Goal: Complete application form: Complete application form

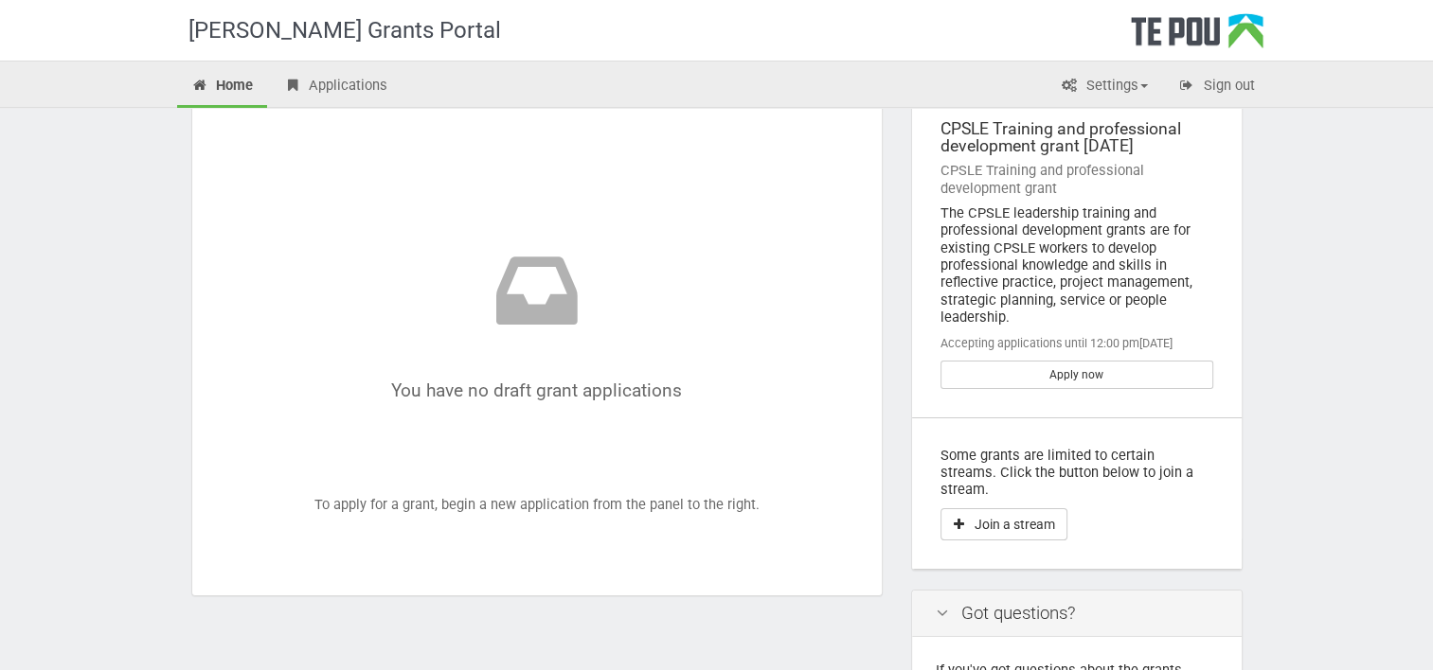
scroll to position [98, 0]
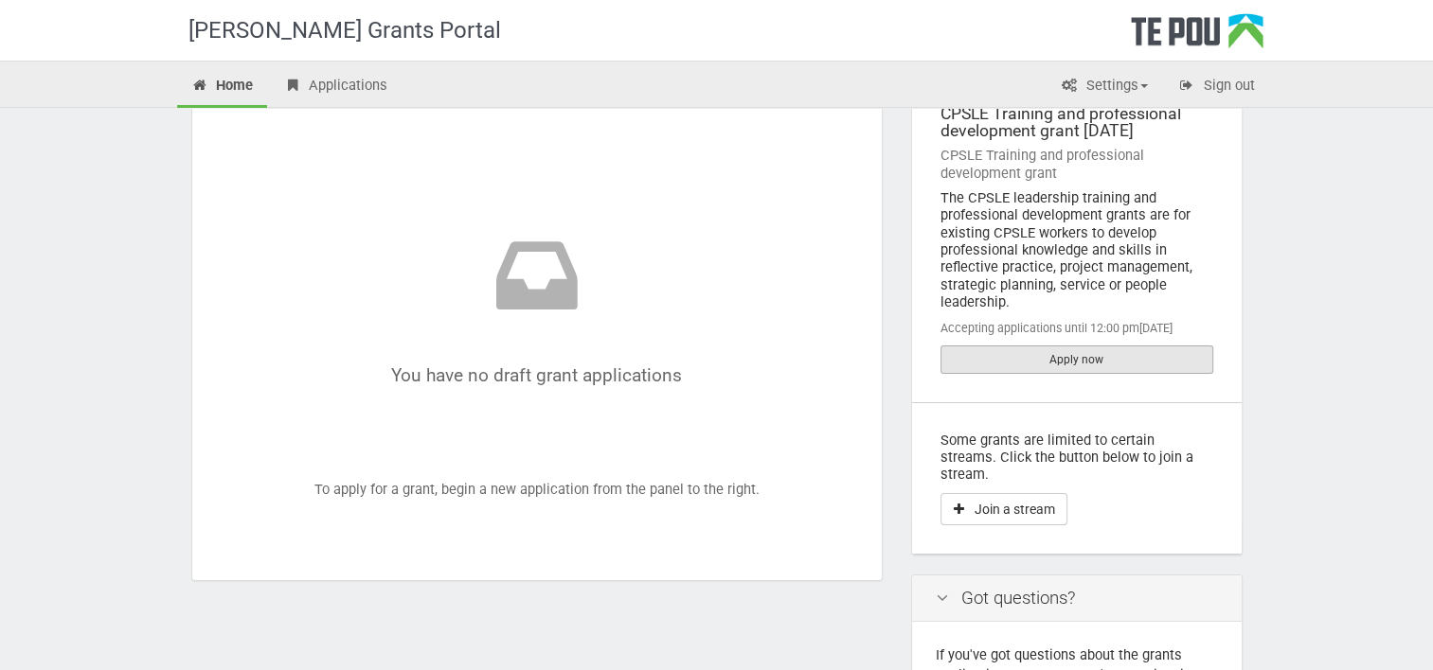
click at [1118, 362] on link "Apply now" at bounding box center [1076, 360] width 273 height 28
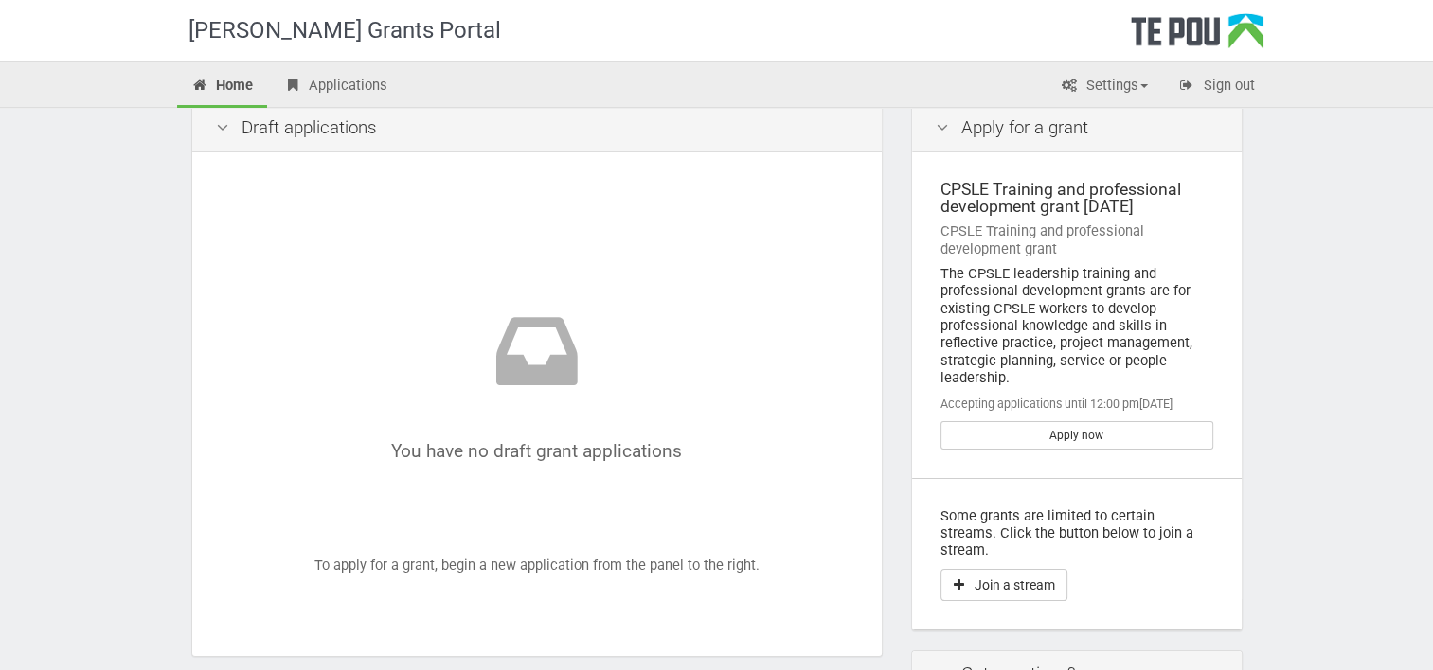
scroll to position [0, 0]
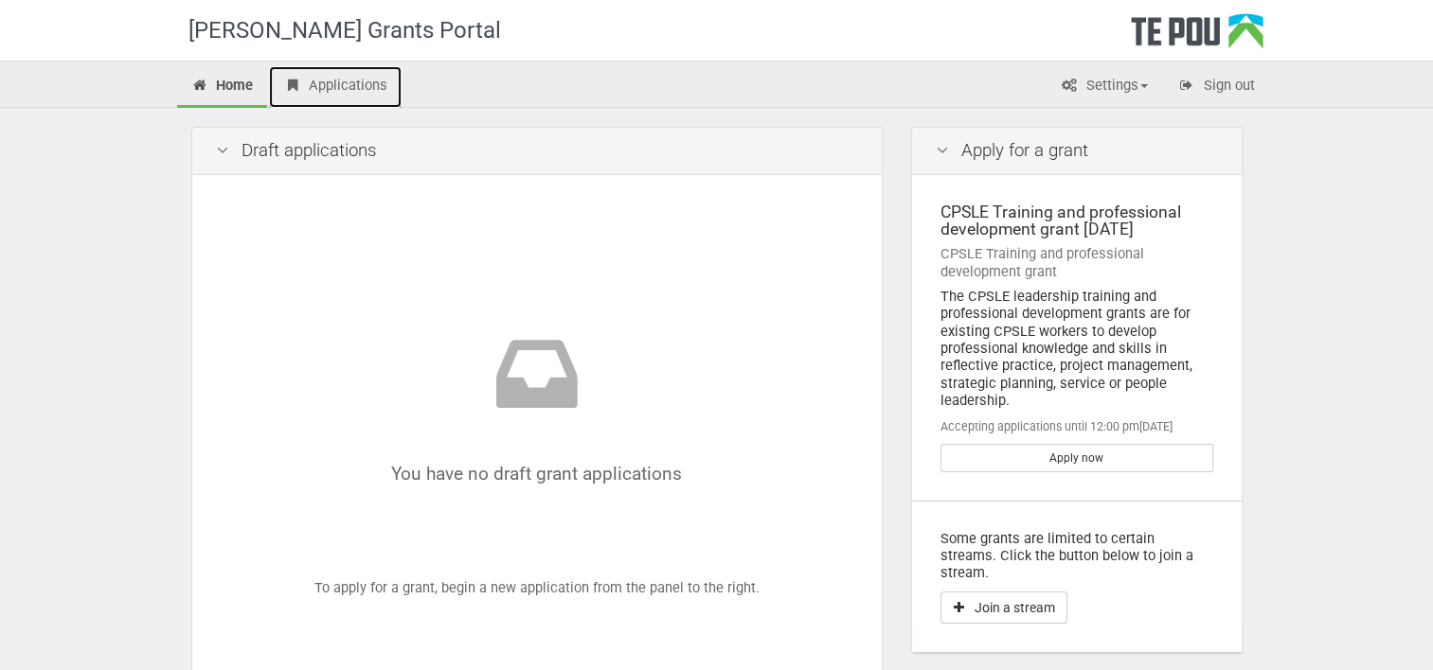
click at [345, 80] on link "Applications" at bounding box center [335, 87] width 133 height 42
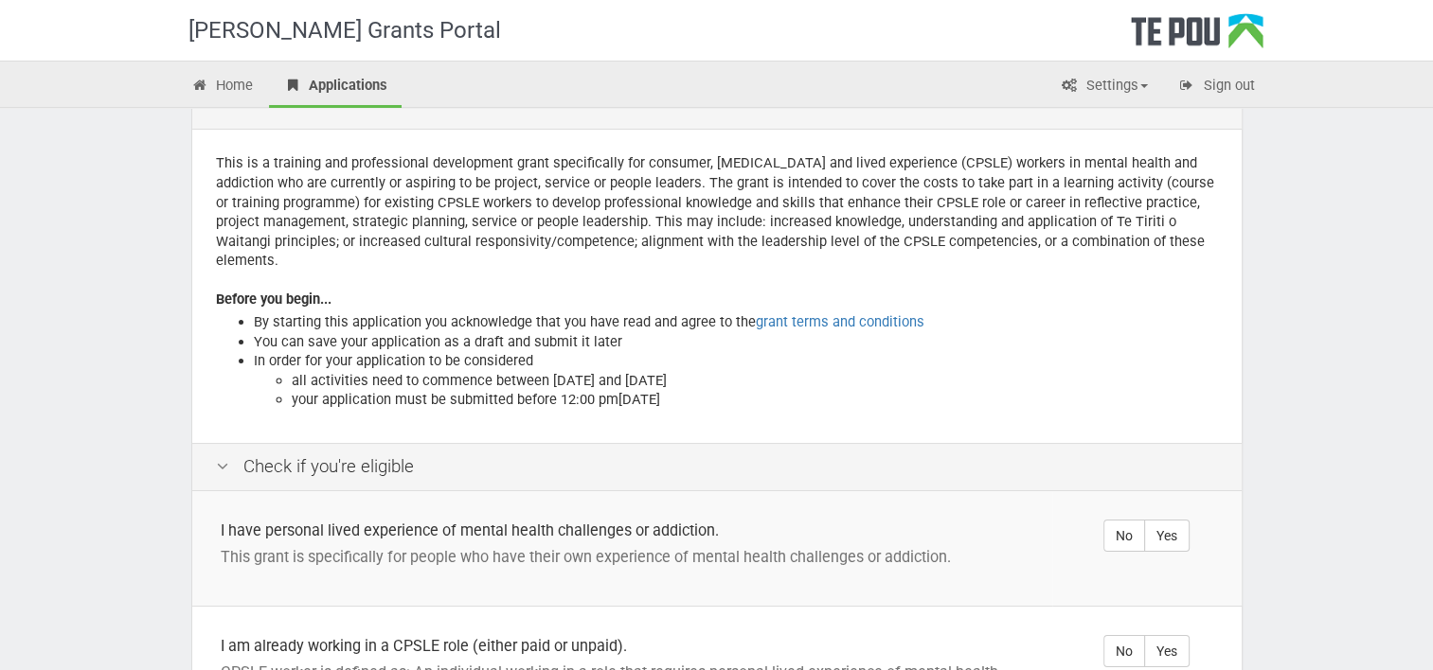
scroll to position [65, 0]
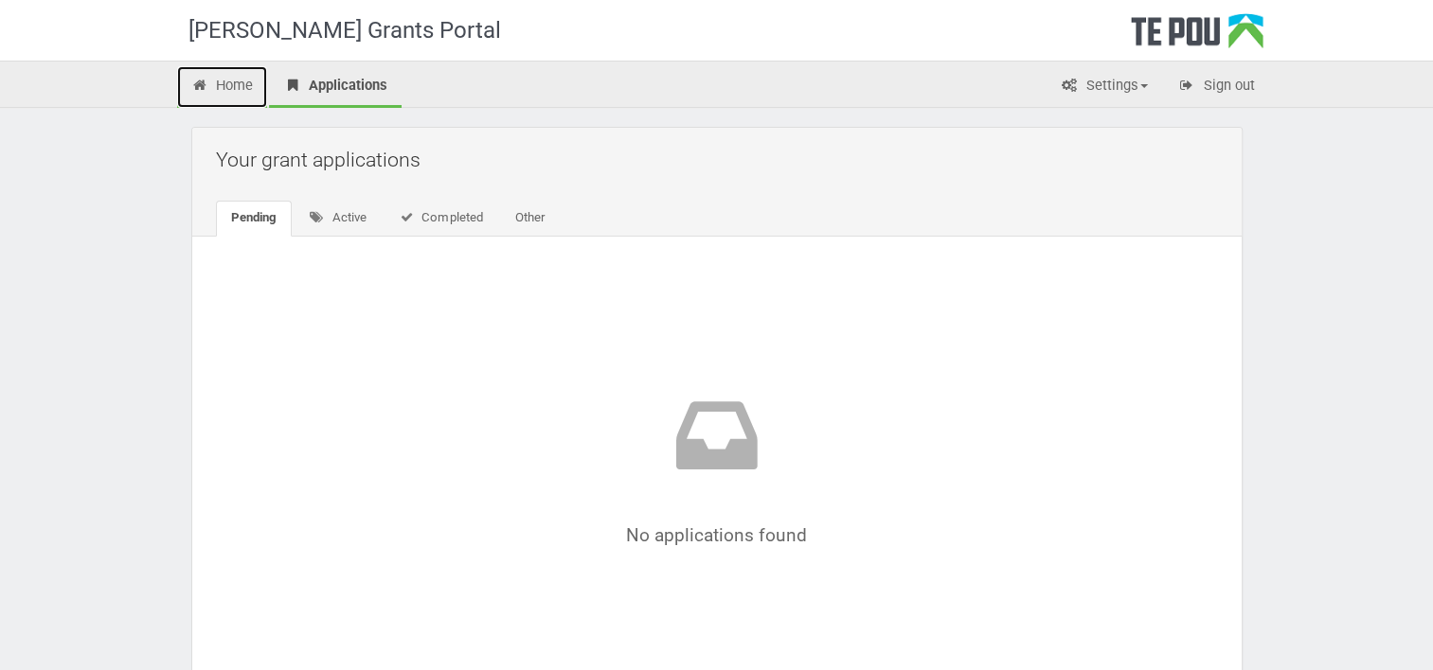
click at [229, 85] on link "Home" at bounding box center [222, 87] width 91 height 42
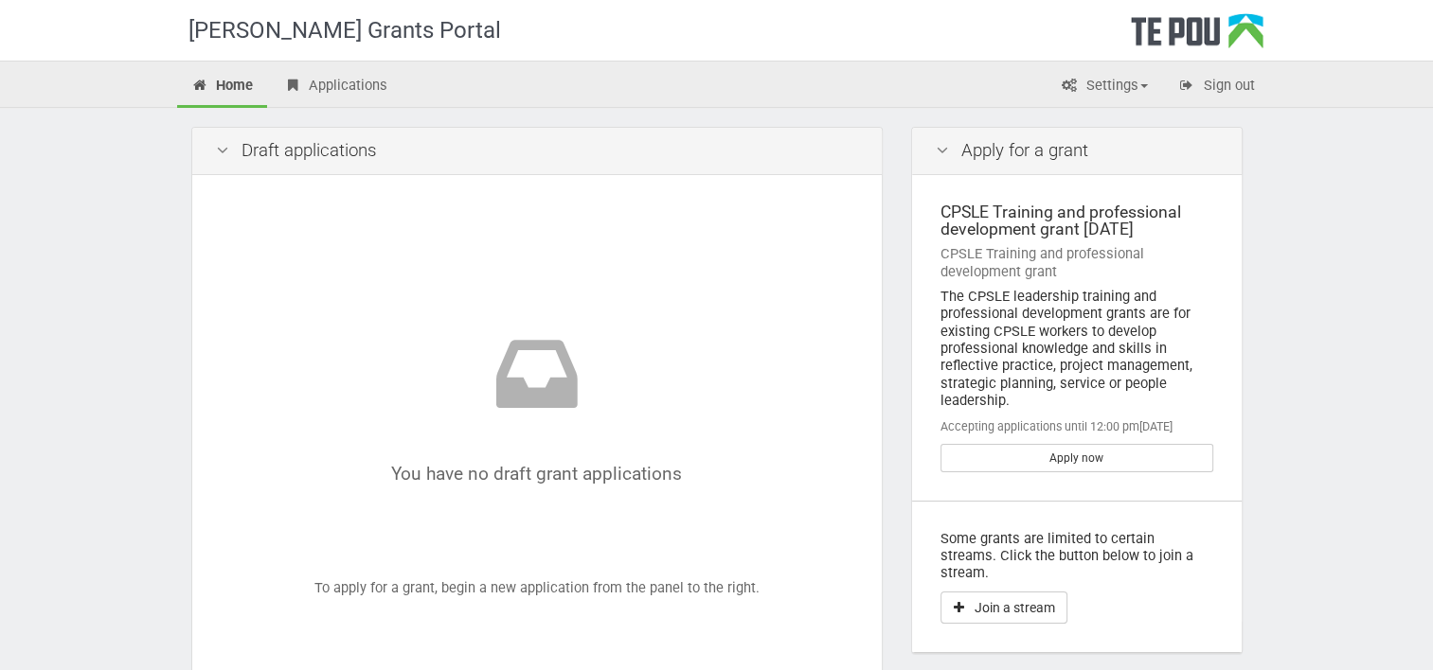
click at [948, 146] on icon at bounding box center [942, 151] width 23 height 18
click at [1015, 151] on div "Apply for a grant" at bounding box center [1077, 151] width 330 height 47
click at [1034, 592] on button "Join a stream" at bounding box center [1003, 608] width 127 height 32
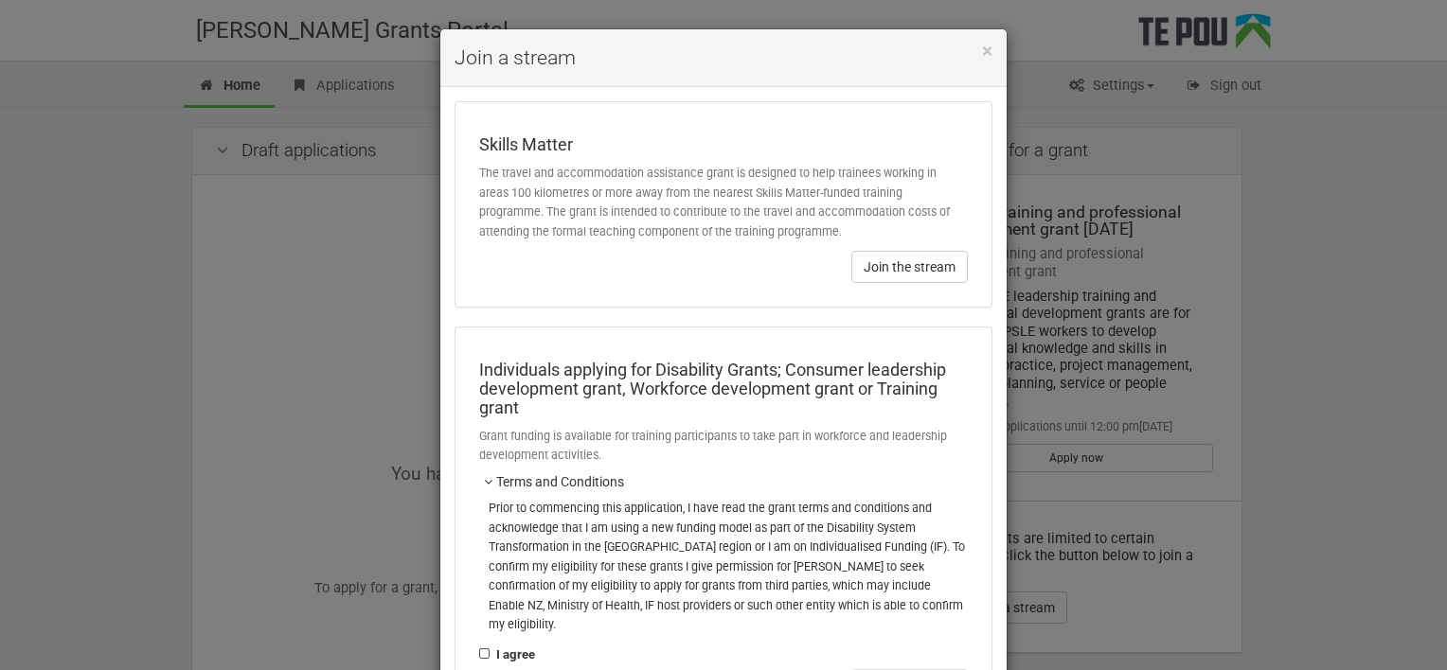
drag, startPoint x: 1428, startPoint y: 295, endPoint x: 1441, endPoint y: 385, distance: 90.9
click at [1432, 385] on div "× Join a stream Skills Matter The travel and accommodation assistance grant is …" at bounding box center [723, 335] width 1447 height 670
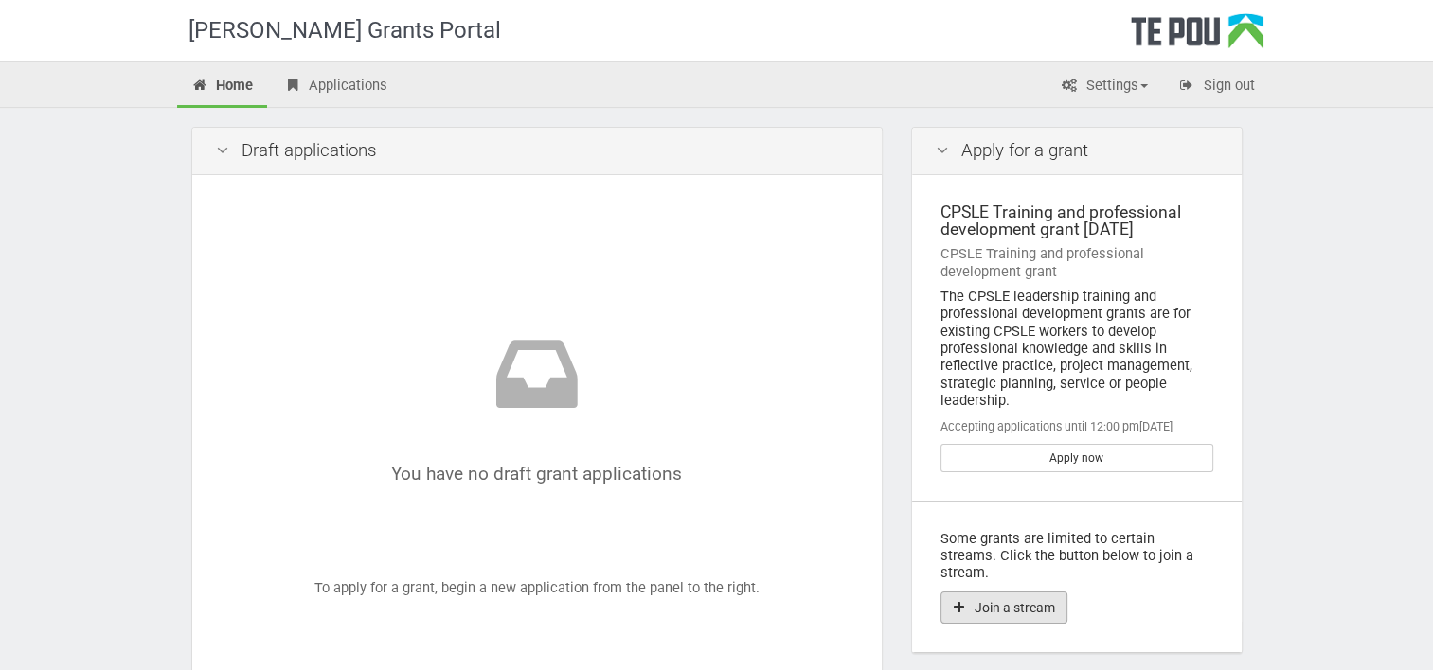
click at [1034, 592] on button "Join a stream" at bounding box center [1003, 608] width 127 height 32
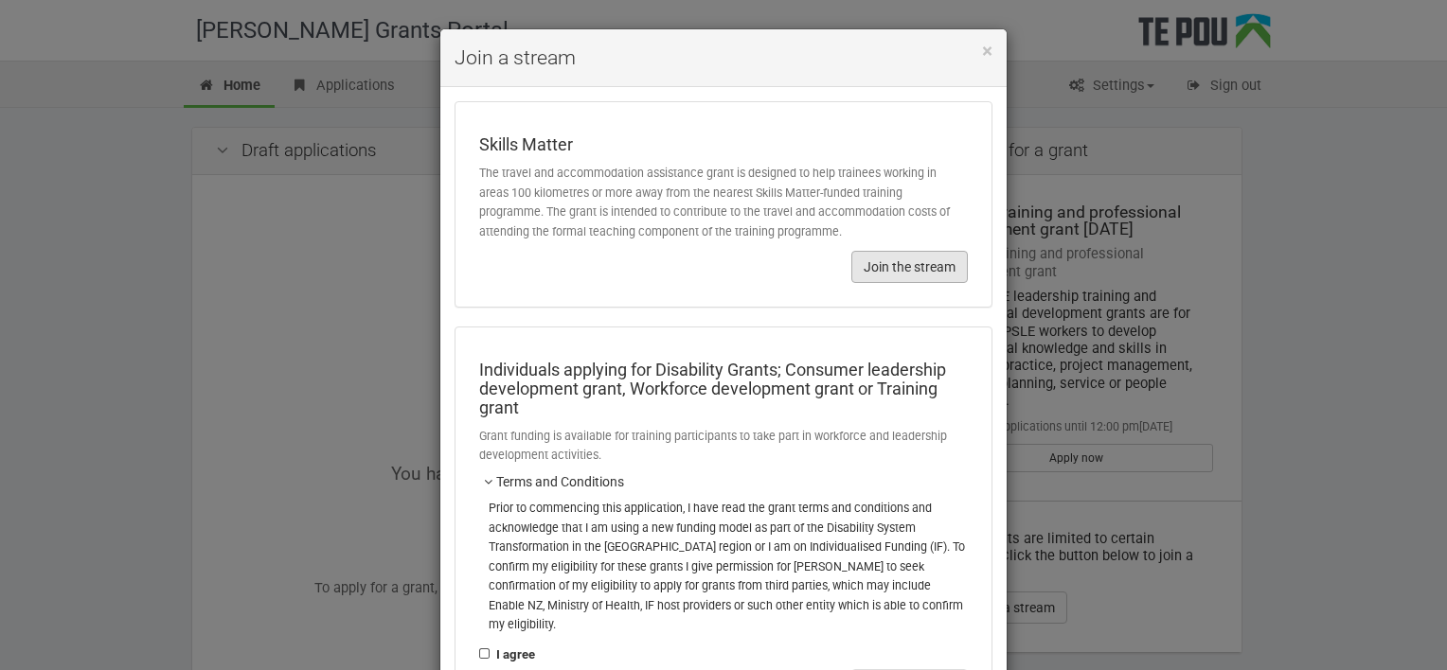
click at [861, 269] on button "Join the stream" at bounding box center [909, 267] width 116 height 32
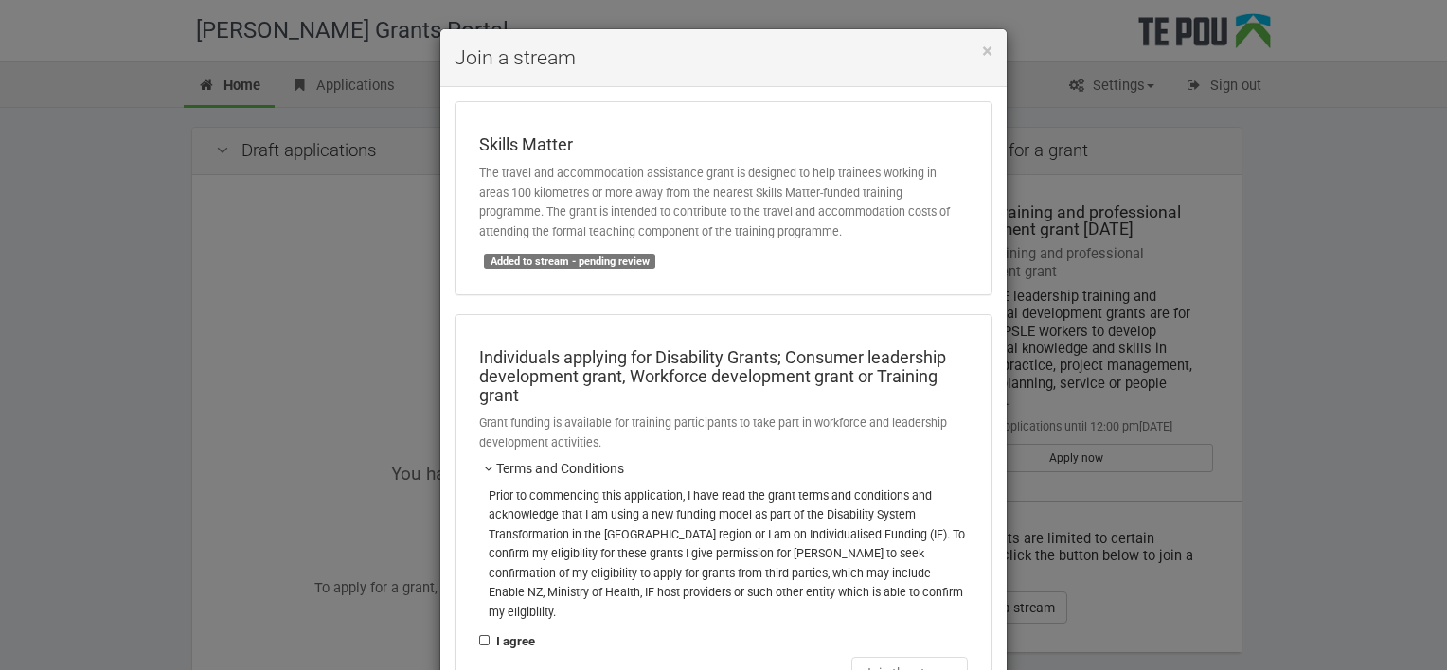
click at [861, 269] on div "Added to stream - pending review" at bounding box center [723, 261] width 489 height 20
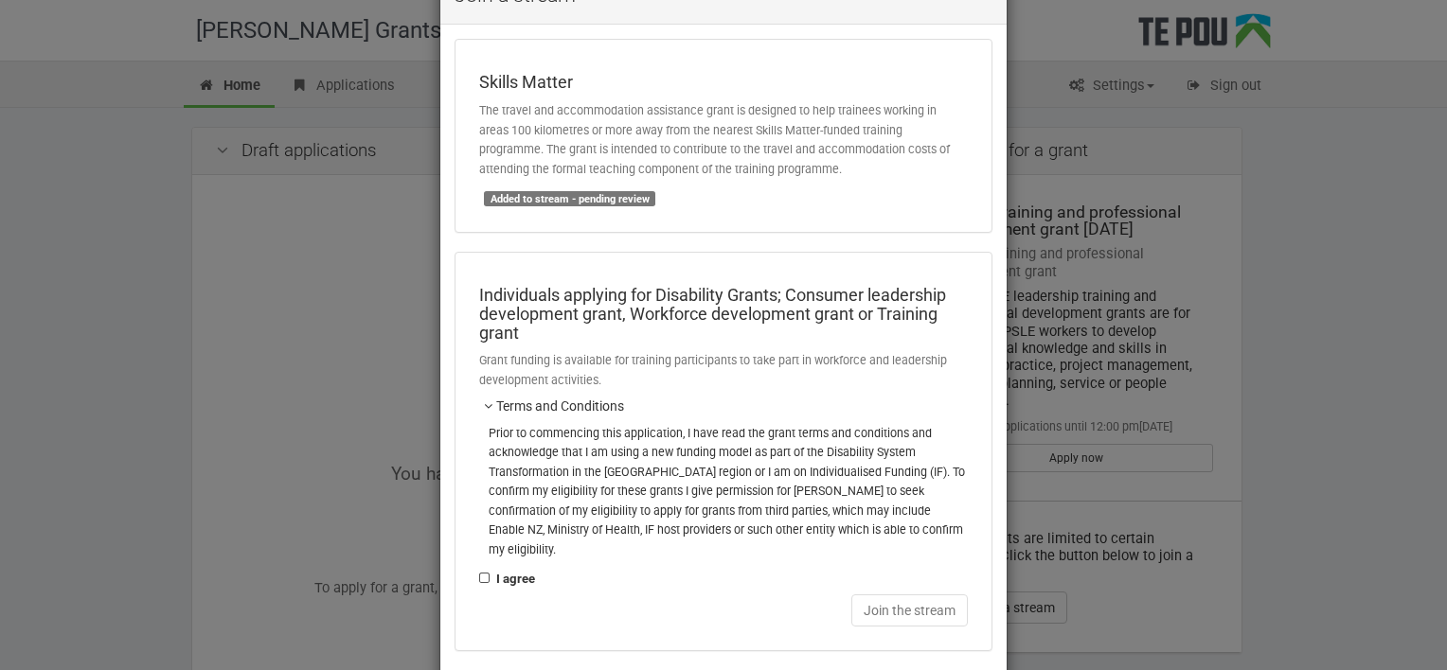
scroll to position [52, 0]
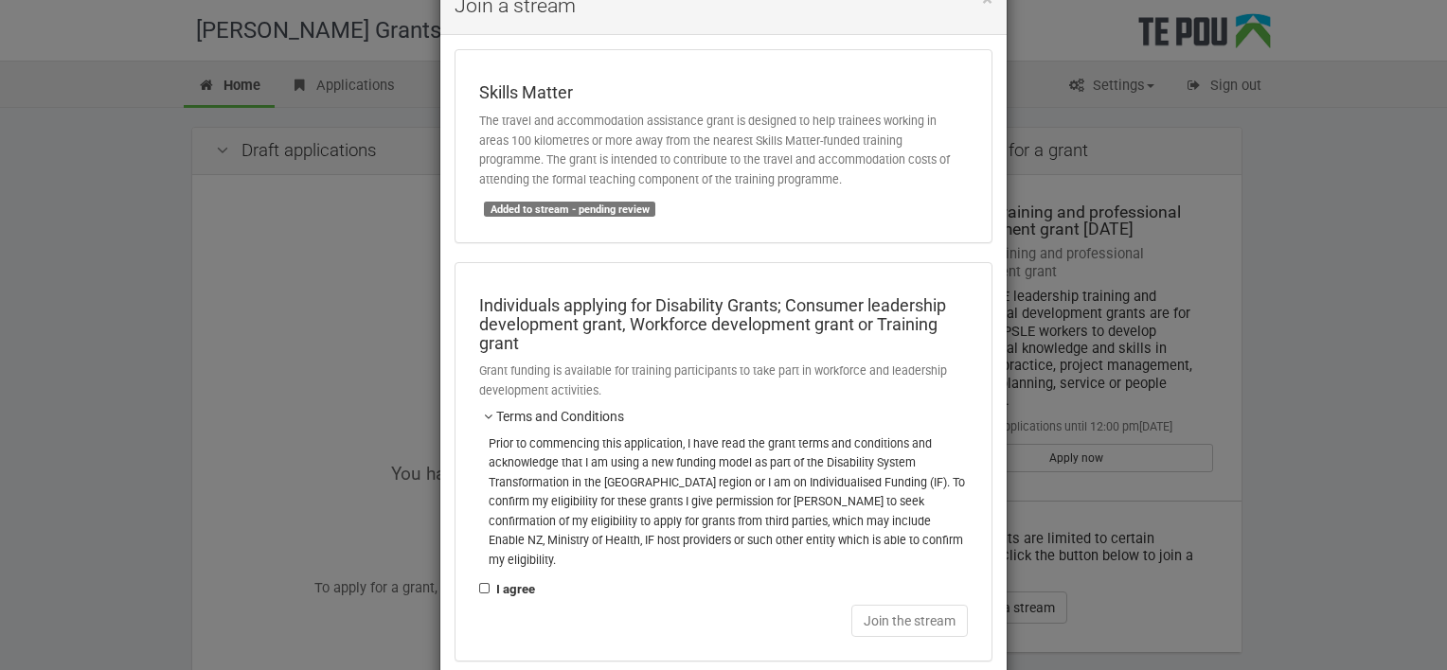
click at [479, 580] on label "I agree" at bounding box center [507, 590] width 56 height 21
click at [478, 579] on input "I agree" at bounding box center [478, 579] width 1 height 1
checkbox input "true"
click at [880, 605] on button "Join the stream" at bounding box center [909, 621] width 116 height 32
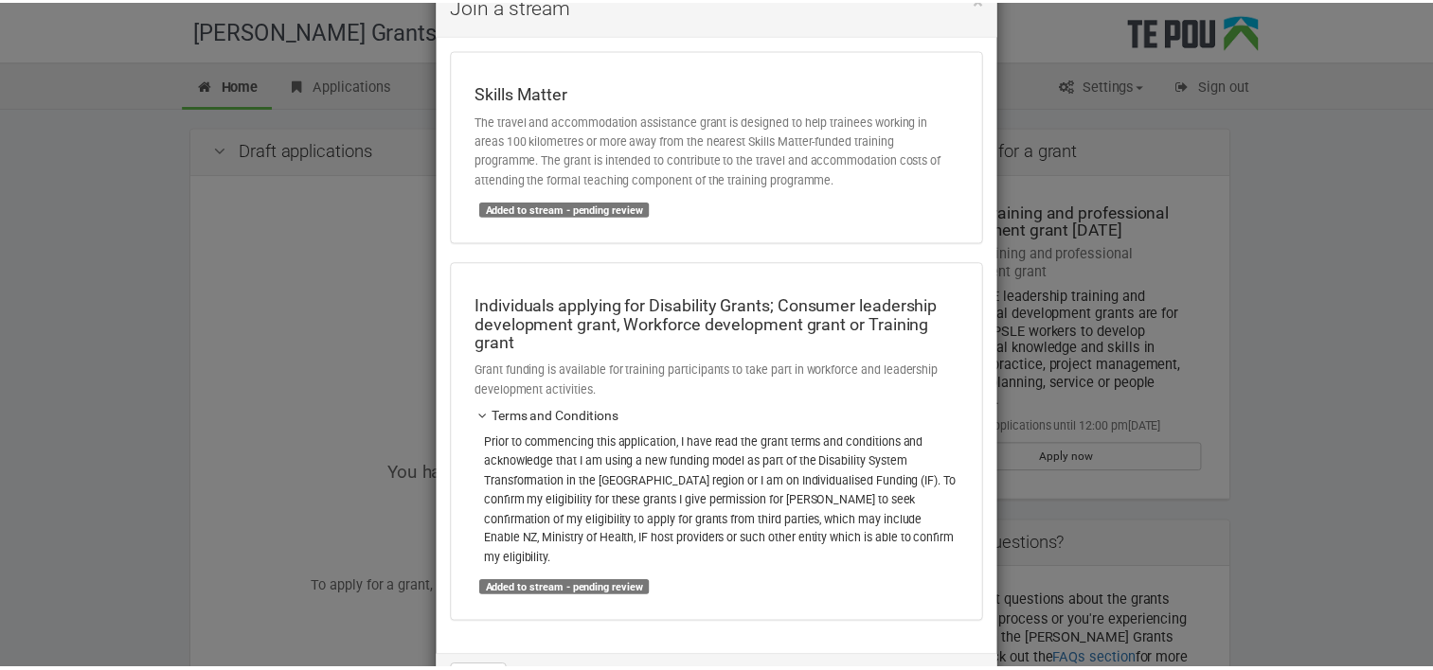
scroll to position [98, 0]
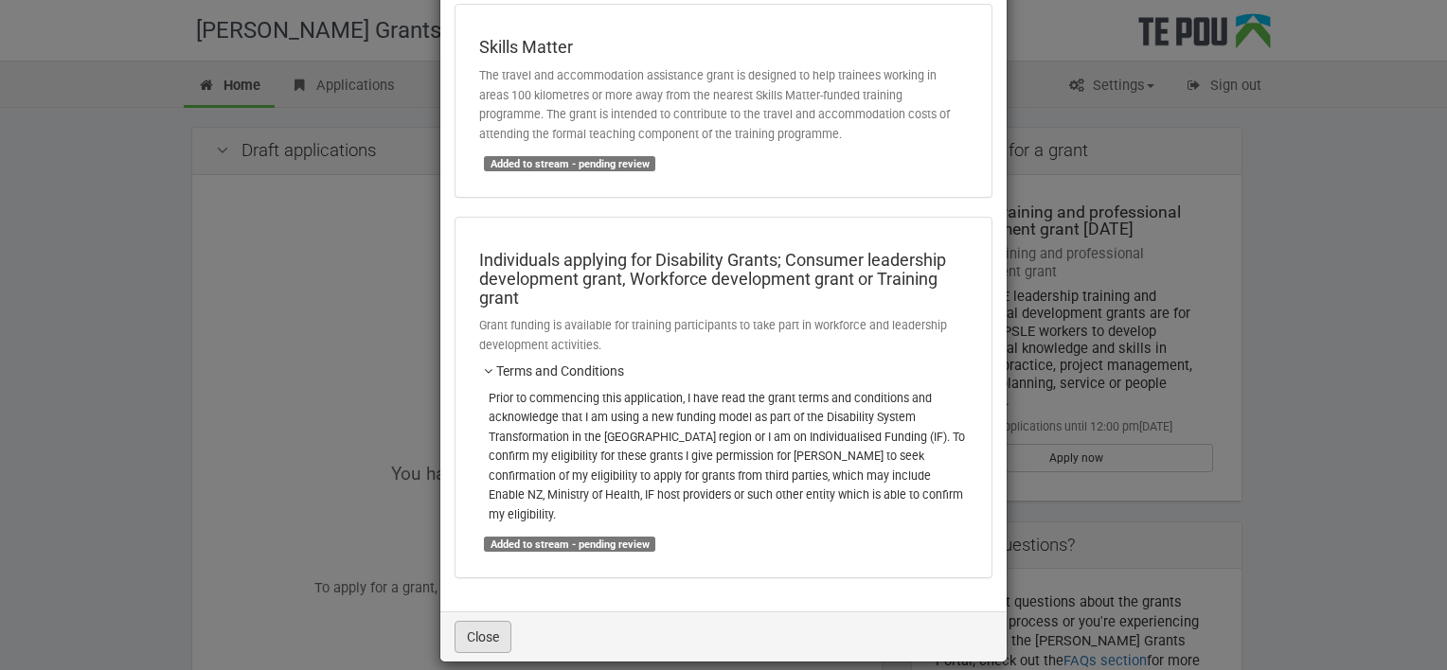
click at [477, 621] on button "Close" at bounding box center [483, 637] width 57 height 32
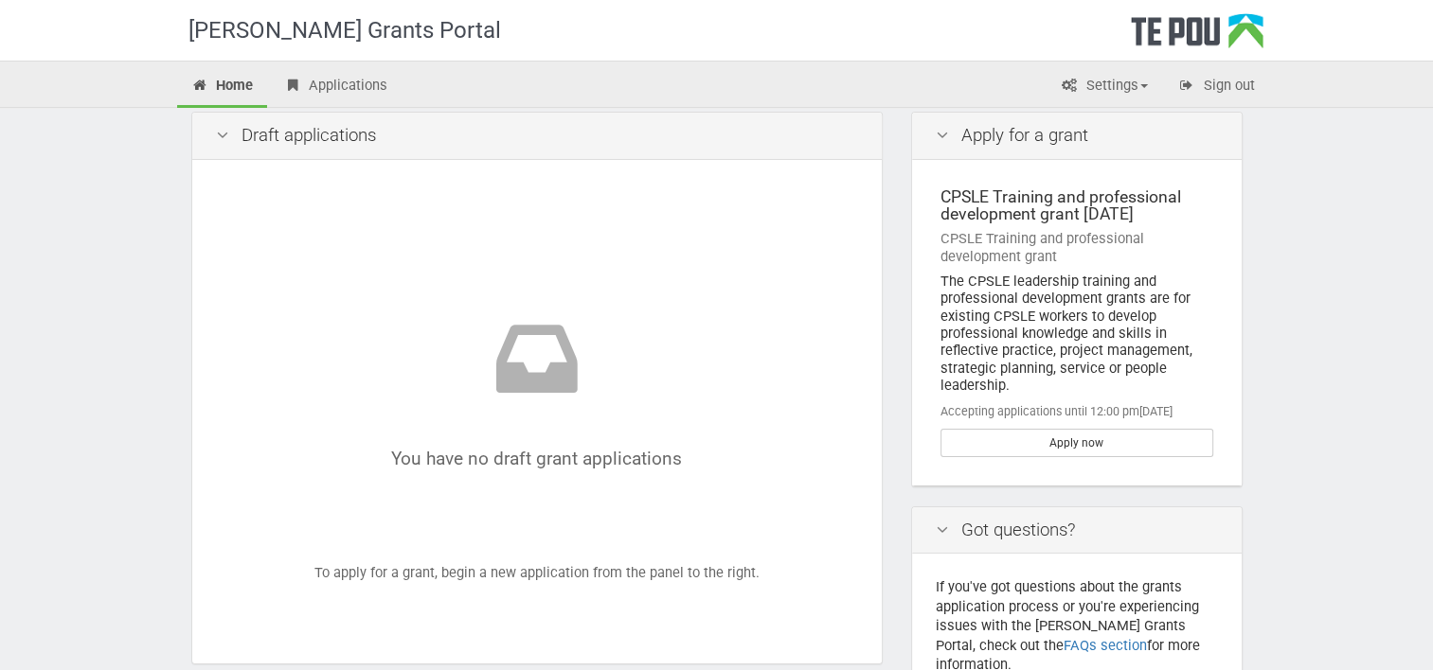
scroll to position [0, 0]
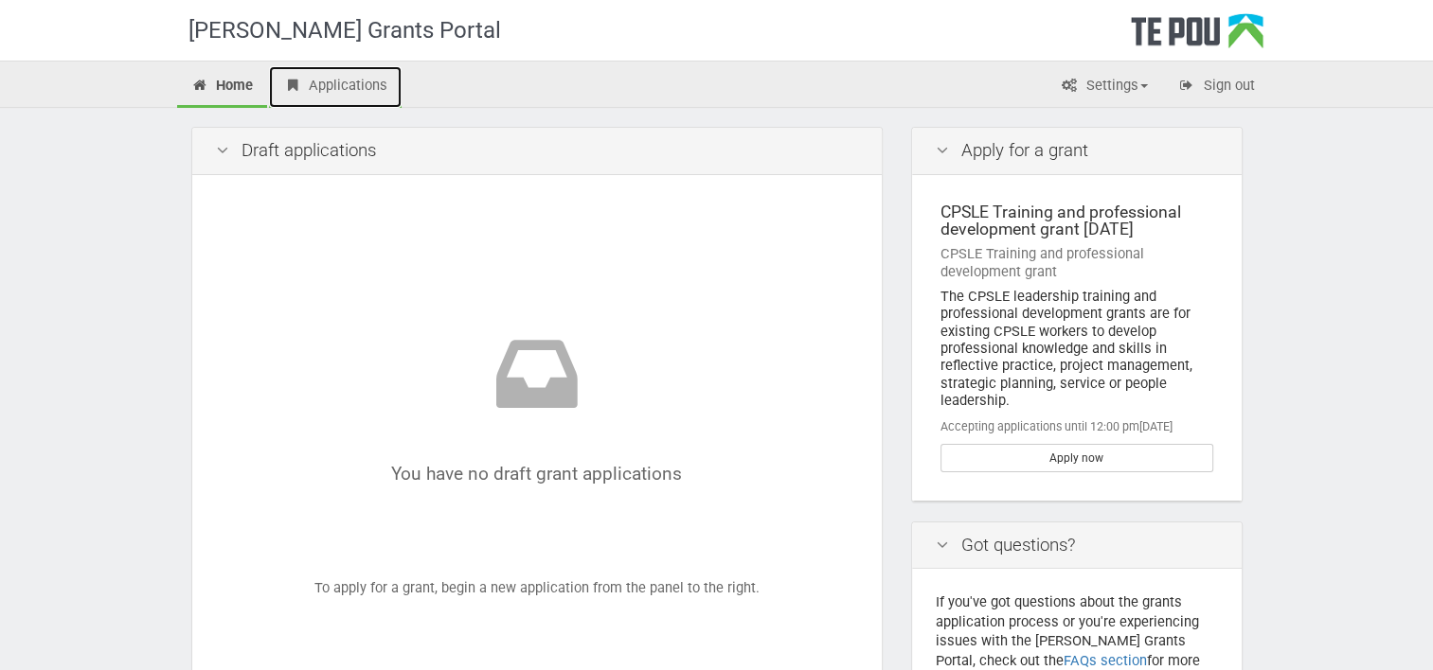
click at [342, 83] on link "Applications" at bounding box center [335, 87] width 133 height 42
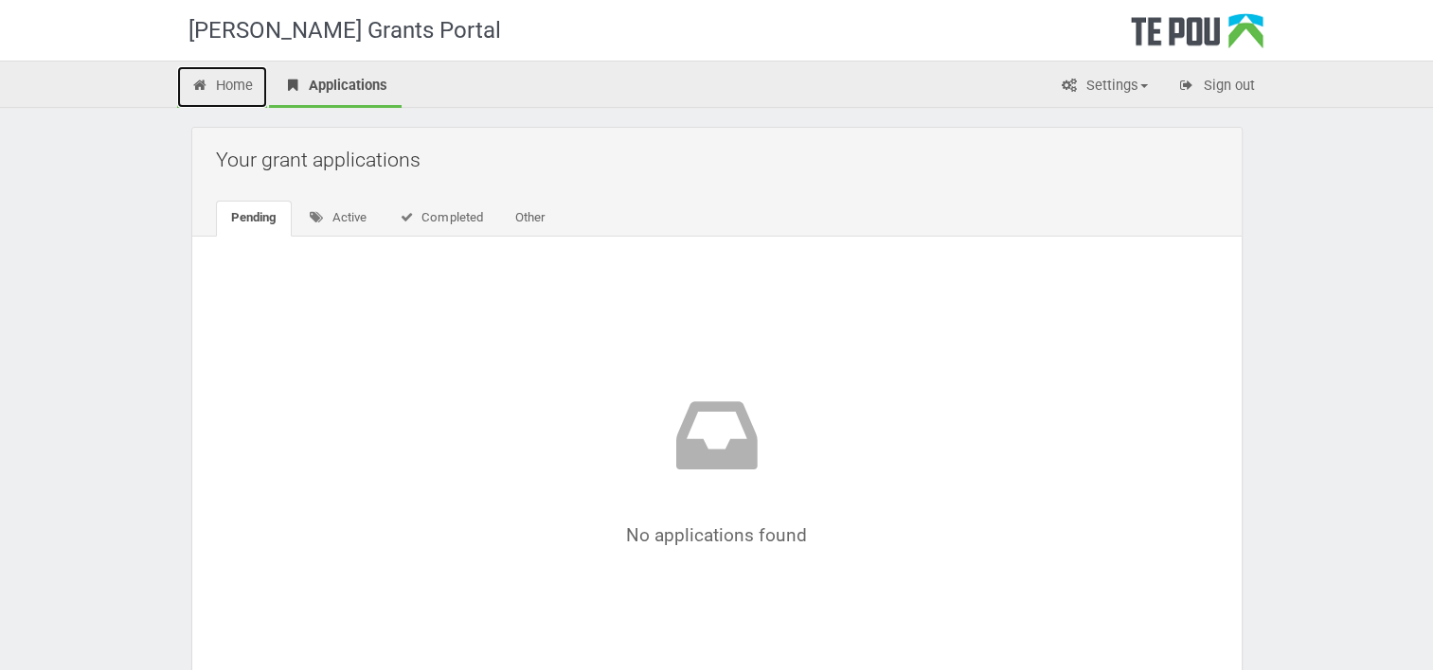
click at [239, 89] on link "Home" at bounding box center [222, 87] width 91 height 42
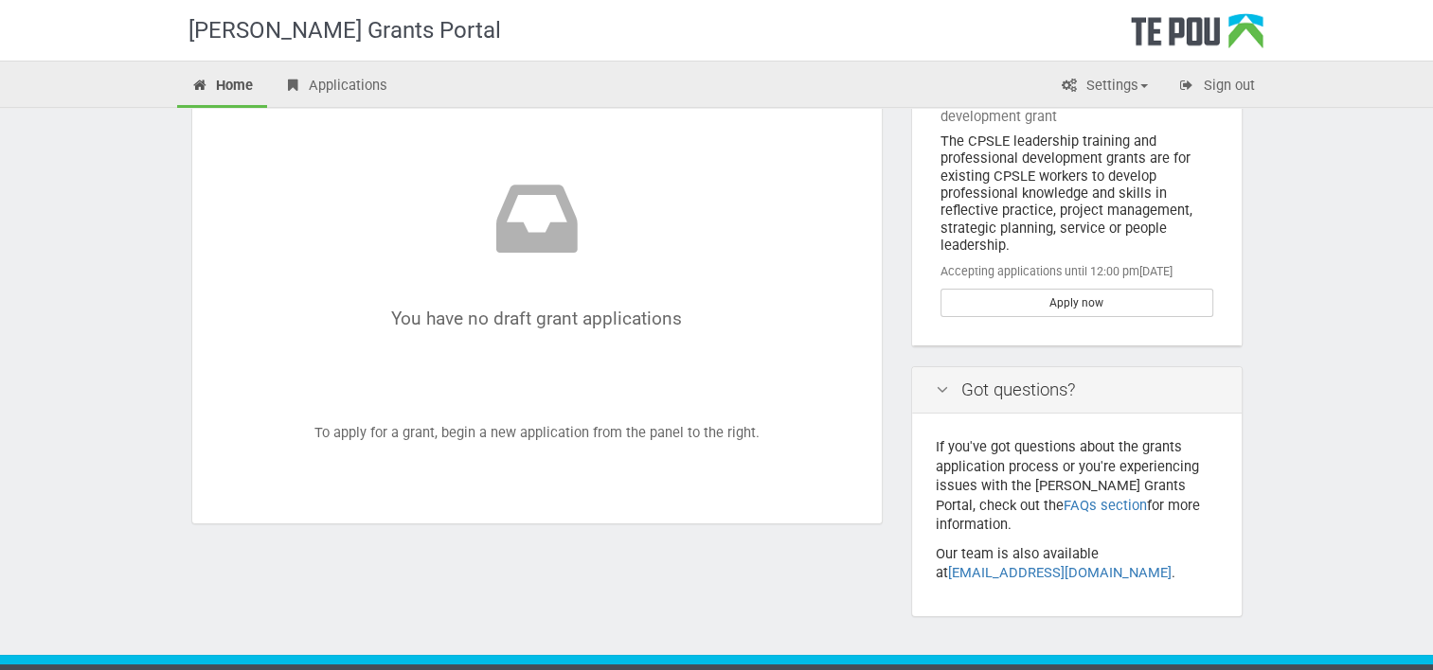
scroll to position [176, 0]
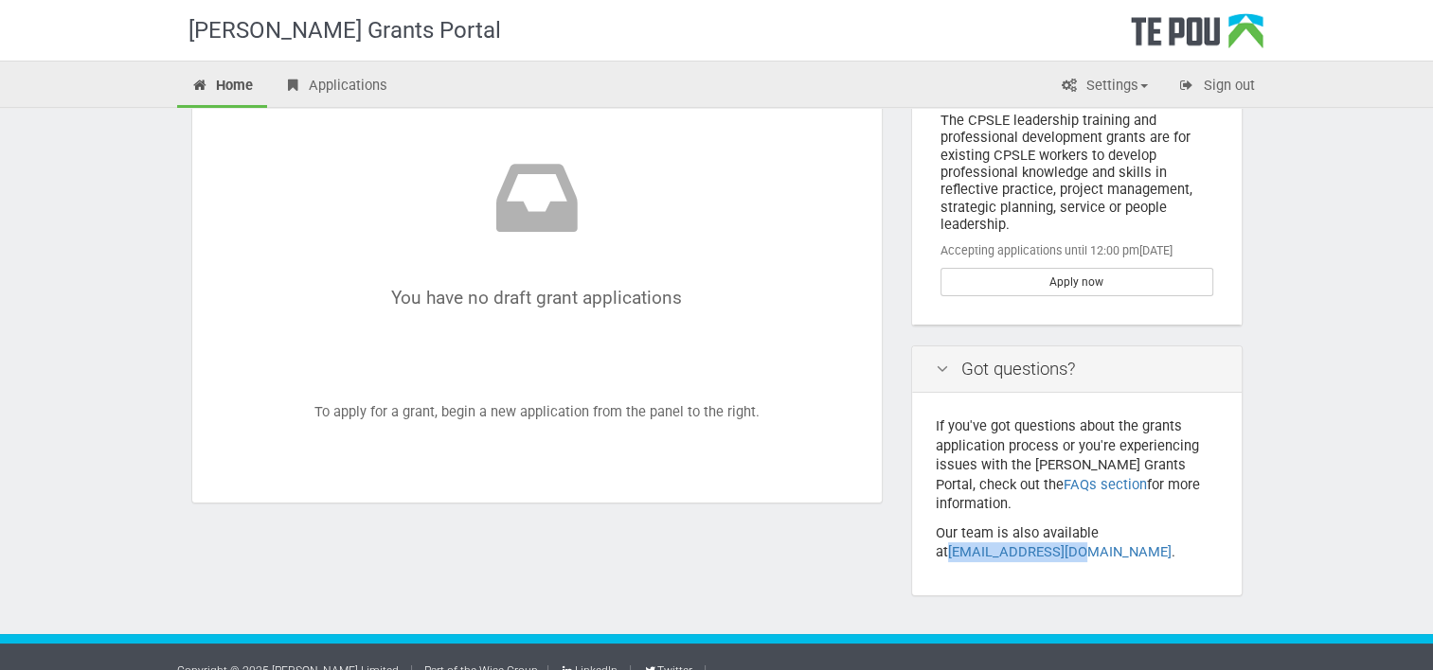
drag, startPoint x: 1060, startPoint y: 533, endPoint x: 930, endPoint y: 538, distance: 129.8
click at [930, 538] on div "If you've got questions about the grants application process or you're experien…" at bounding box center [1077, 494] width 330 height 203
drag, startPoint x: 930, startPoint y: 538, endPoint x: 956, endPoint y: 536, distance: 26.6
copy link "[EMAIL_ADDRESS][DOMAIN_NAME]"
